Goal: Check status: Check status

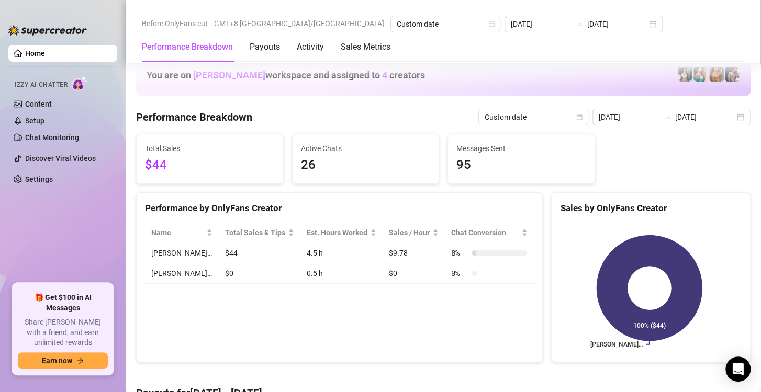
scroll to position [1360, 0]
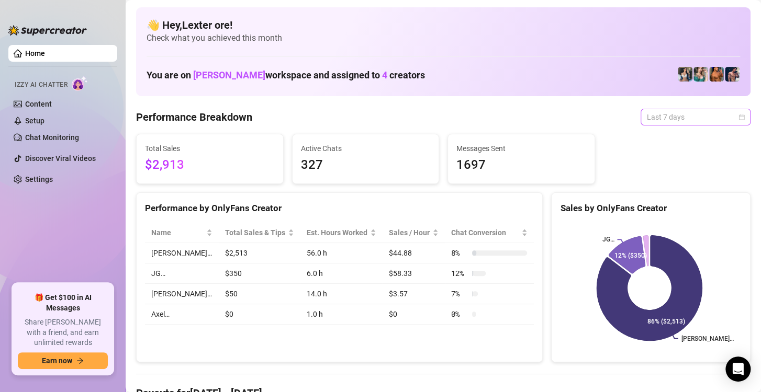
click at [711, 118] on span "Last 7 days" at bounding box center [695, 117] width 97 height 16
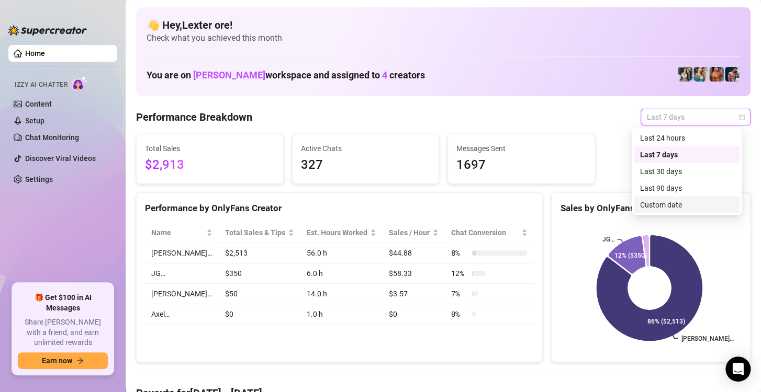
click at [665, 199] on div "Custom date" at bounding box center [687, 205] width 106 height 17
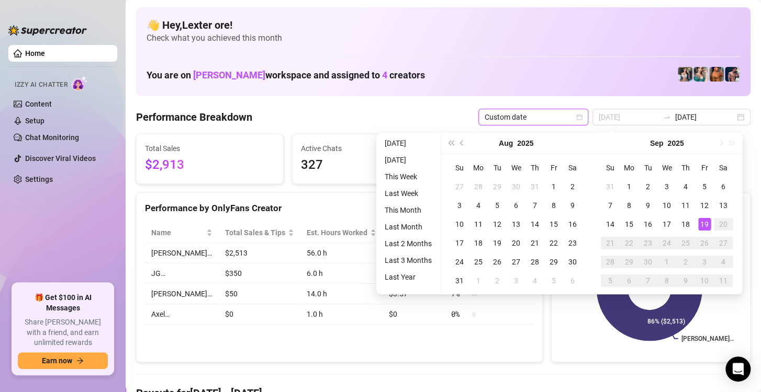
type input "[DATE]"
click at [705, 226] on div "19" at bounding box center [704, 224] width 13 height 13
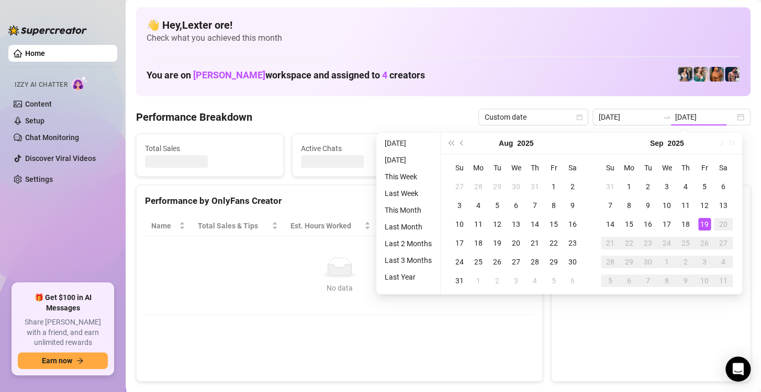
type input "[DATE]"
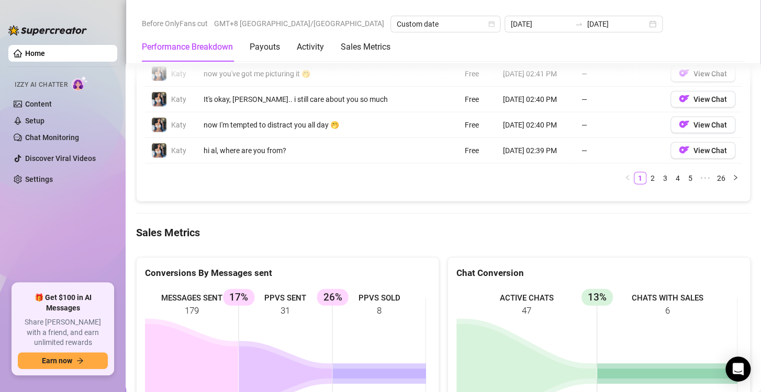
scroll to position [1264, 0]
